Goal: Transaction & Acquisition: Purchase product/service

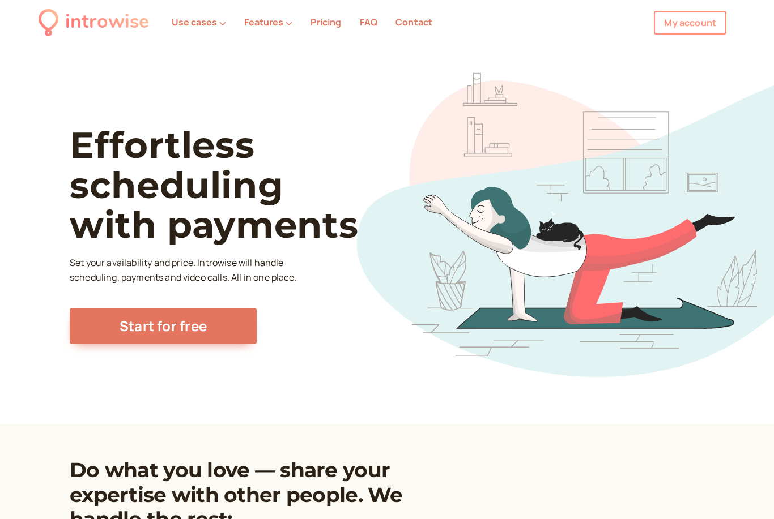
click at [692, 21] on link "My account" at bounding box center [690, 23] width 72 height 24
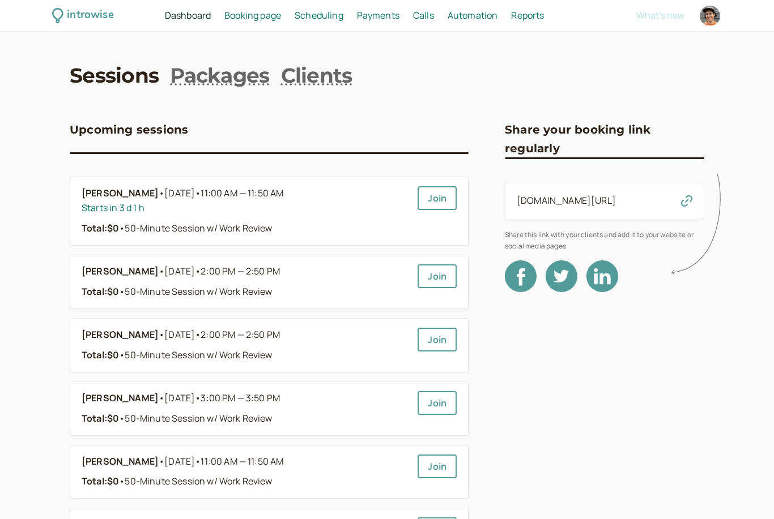
click at [188, 86] on link "Packages" at bounding box center [219, 75] width 99 height 28
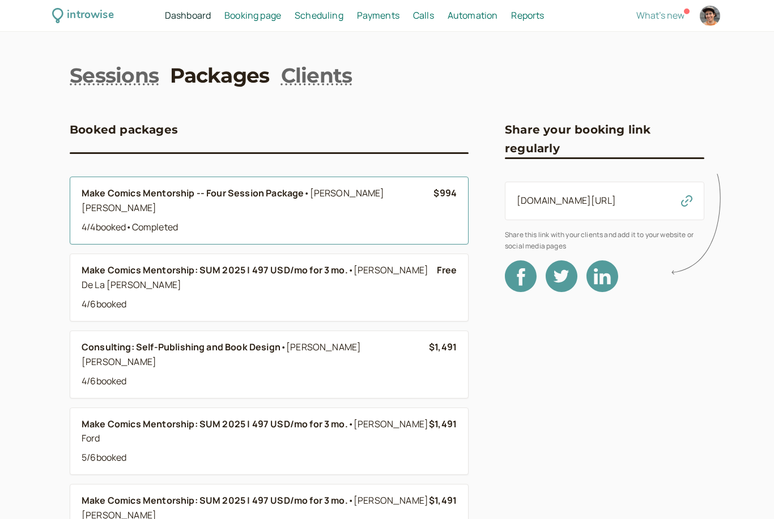
click at [398, 193] on div "Make Comics Mentorship -- Four Session Package • [PERSON_NAME]" at bounding box center [258, 200] width 352 height 29
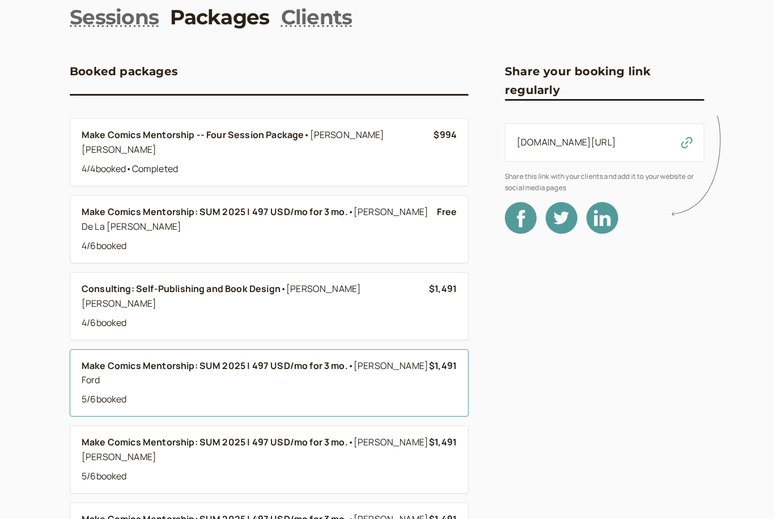
click at [403, 392] on div "5 / 6 booked" at bounding box center [255, 399] width 347 height 15
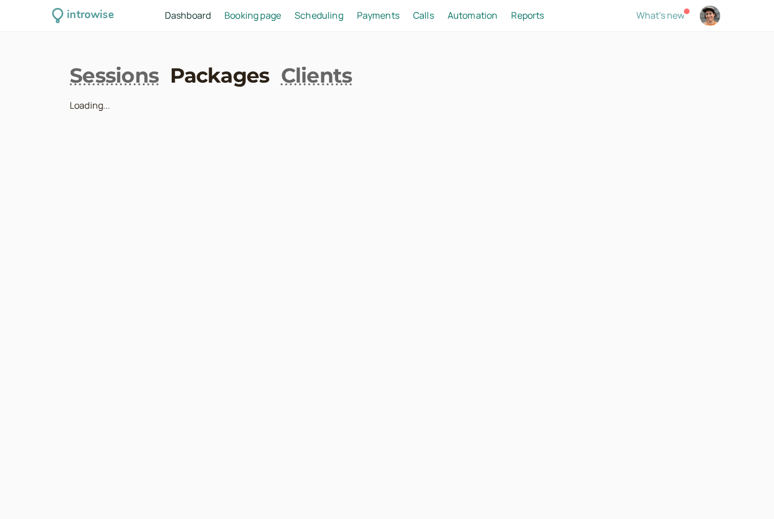
scroll to position [36, 0]
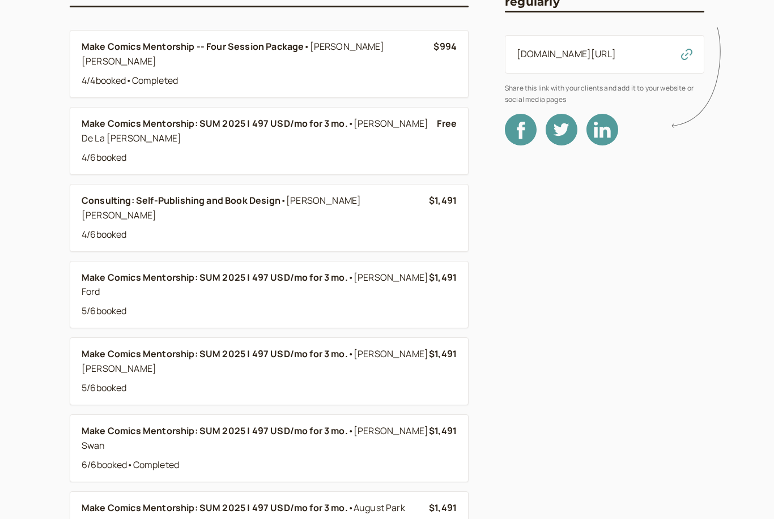
scroll to position [151, 0]
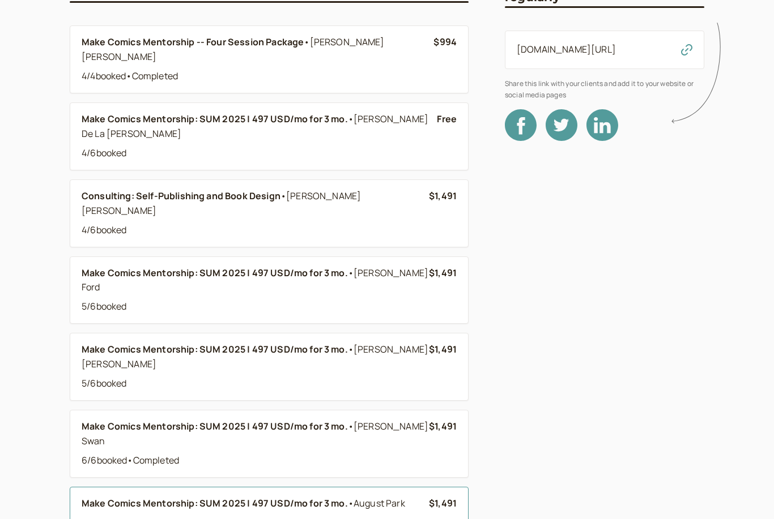
click at [139, 516] on div "4 / 6 booked" at bounding box center [255, 523] width 347 height 15
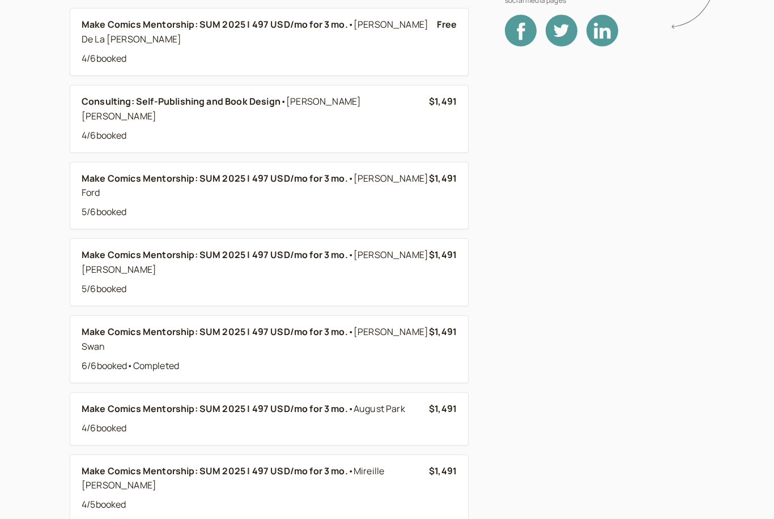
scroll to position [246, 0]
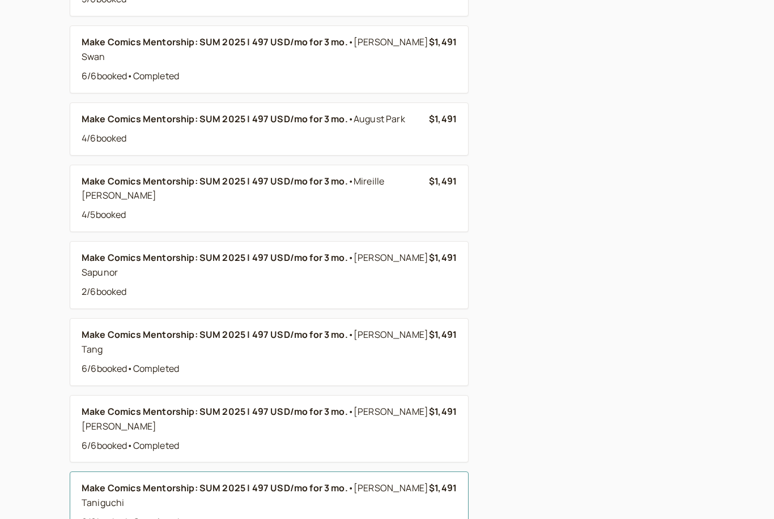
click at [215, 481] on div "Make Comics Mentorship: SUM 2025 | 497 USD/mo for 3 mo. • [PERSON_NAME] 6 / 6 b…" at bounding box center [255, 505] width 347 height 49
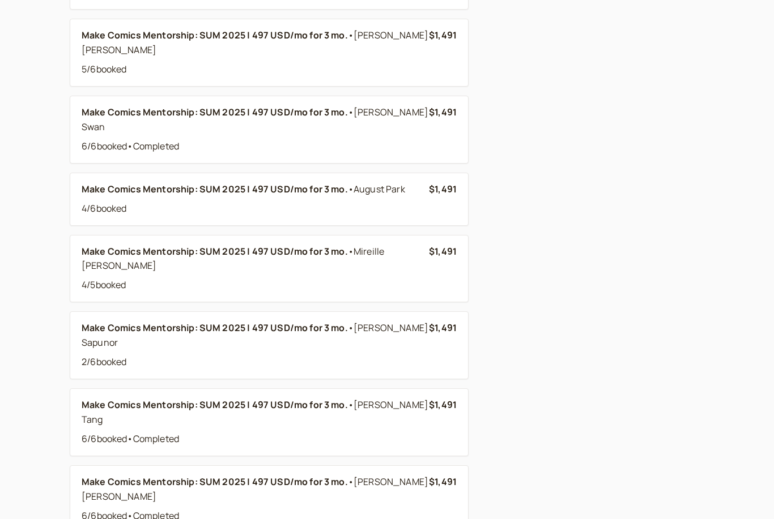
scroll to position [464, 0]
